Goal: Task Accomplishment & Management: Complete application form

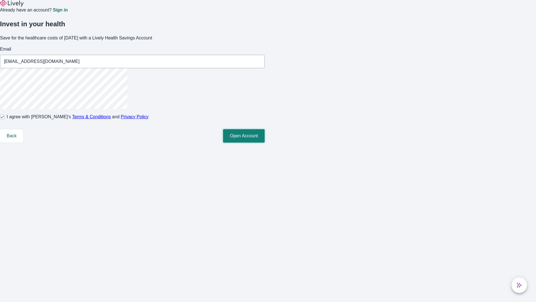
click at [265, 142] on button "Open Account" at bounding box center [244, 135] width 42 height 13
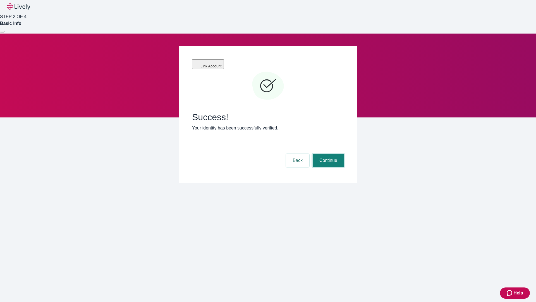
click at [327, 154] on button "Continue" at bounding box center [328, 160] width 31 height 13
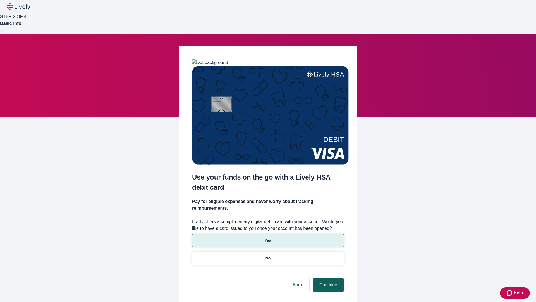
click at [268, 237] on p "Yes" at bounding box center [268, 240] width 7 height 6
click at [327, 278] on button "Continue" at bounding box center [328, 284] width 31 height 13
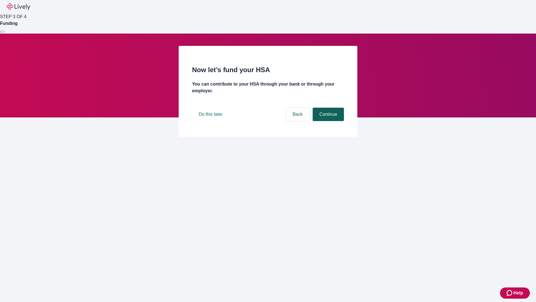
click at [327, 121] on button "Continue" at bounding box center [328, 113] width 31 height 13
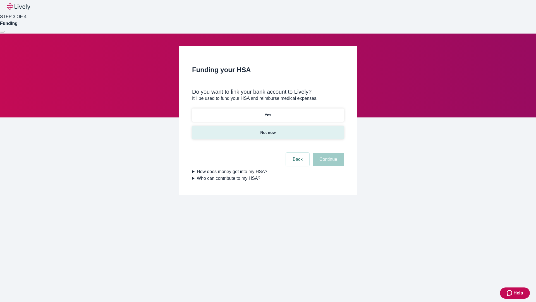
click at [268, 130] on p "Not now" at bounding box center [267, 133] width 15 height 6
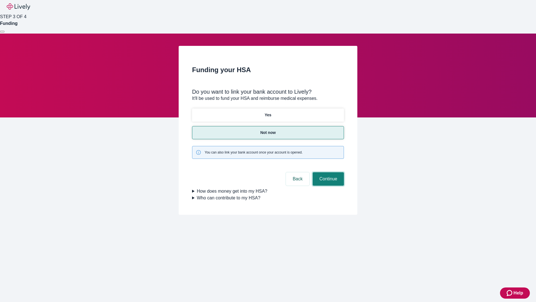
click at [327, 172] on button "Continue" at bounding box center [328, 178] width 31 height 13
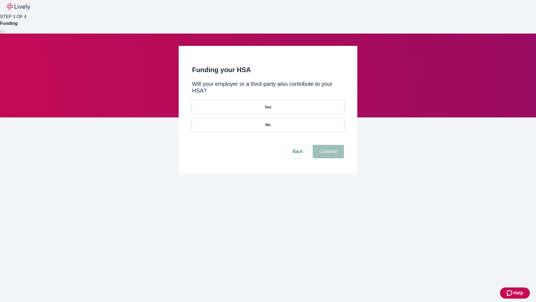
click at [268, 122] on p "No" at bounding box center [268, 125] width 5 height 6
click at [327, 145] on button "Continue" at bounding box center [328, 151] width 31 height 13
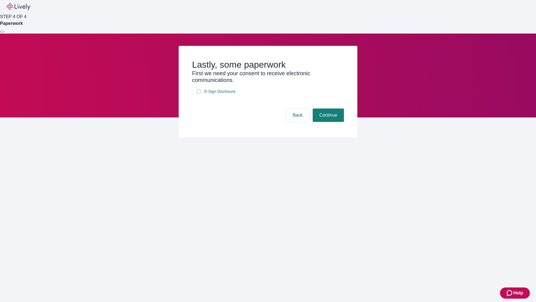
click at [199, 94] on input "E-Sign Disclosure" at bounding box center [199, 91] width 4 height 4
checkbox input "true"
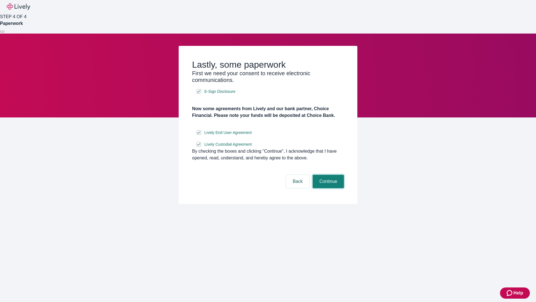
click at [327, 188] on button "Continue" at bounding box center [328, 180] width 31 height 13
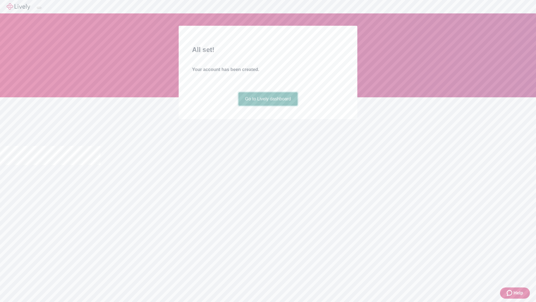
click at [268, 106] on link "Go to Lively dashboard" at bounding box center [267, 98] width 59 height 13
